Goal: Information Seeking & Learning: Learn about a topic

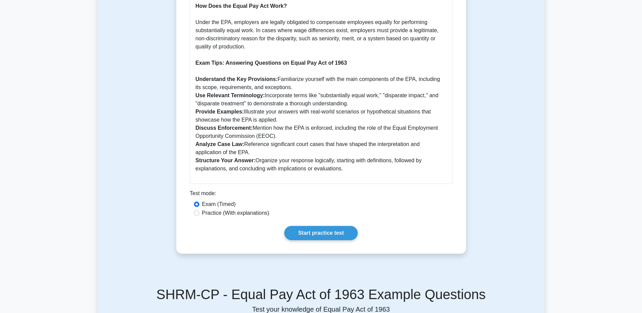
scroll to position [474, 0]
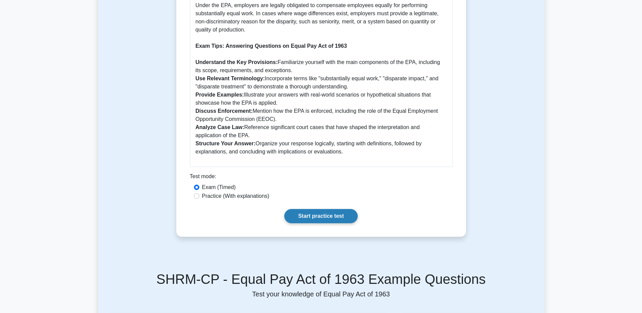
click at [337, 218] on link "Start practice test" at bounding box center [320, 216] width 73 height 14
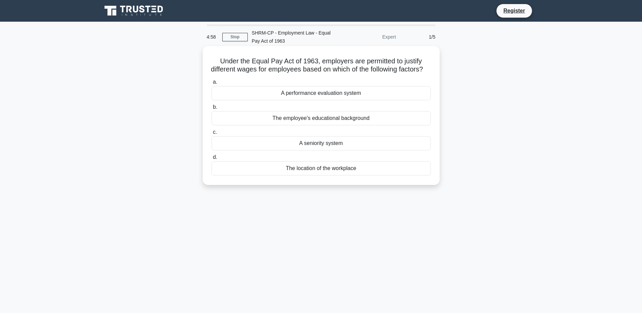
click at [346, 150] on div "A seniority system" at bounding box center [321, 143] width 219 height 14
click at [212, 134] on input "c. A seniority system" at bounding box center [212, 132] width 0 height 4
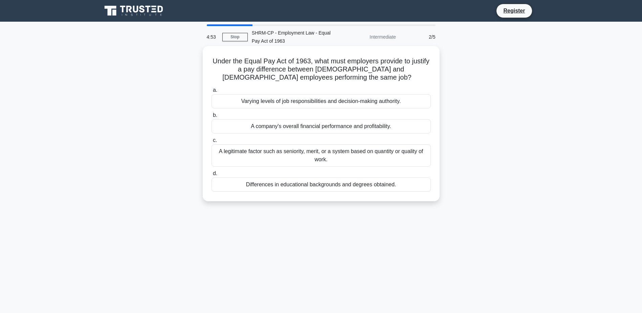
click at [310, 155] on div "A legitimate factor such as seniority, merit, or a system based on quantity or …" at bounding box center [321, 155] width 219 height 22
click at [212, 143] on input "c. A legitimate factor such as seniority, merit, or a system based on quantity …" at bounding box center [212, 140] width 0 height 4
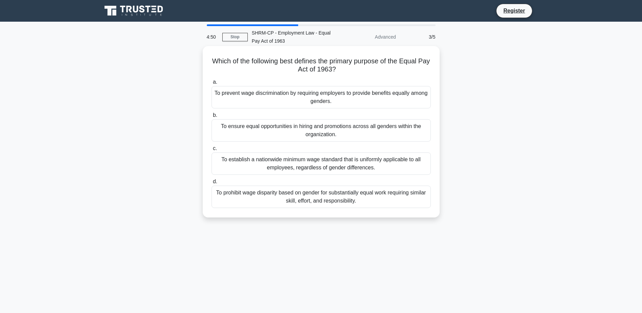
click at [301, 101] on div "To prevent wage discrimination by requiring employers to provide benefits equal…" at bounding box center [321, 97] width 219 height 22
click at [212, 84] on input "a. To prevent wage discrimination by requiring employers to provide benefits eq…" at bounding box center [212, 82] width 0 height 4
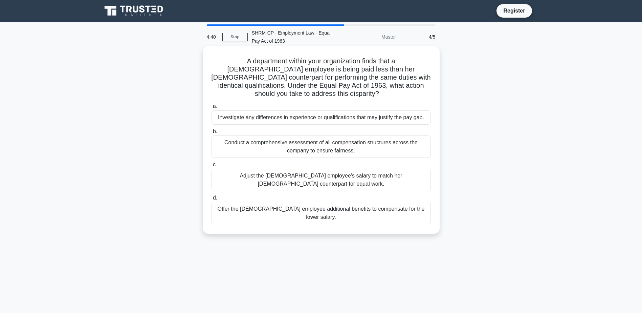
click at [297, 110] on div "Investigate any differences in experience or qualifications that may justify th…" at bounding box center [321, 117] width 219 height 14
click at [212, 108] on input "a. Investigate any differences in experience or qualifications that may justify…" at bounding box center [212, 106] width 0 height 4
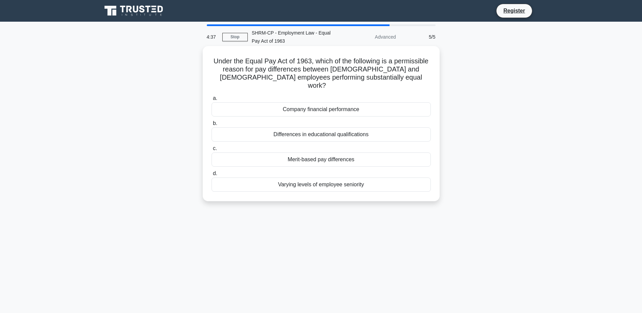
click at [298, 157] on div "Merit-based pay differences" at bounding box center [321, 159] width 219 height 14
click at [212, 151] on input "c. Merit-based pay differences" at bounding box center [212, 148] width 0 height 4
